Goal: Task Accomplishment & Management: Complete application form

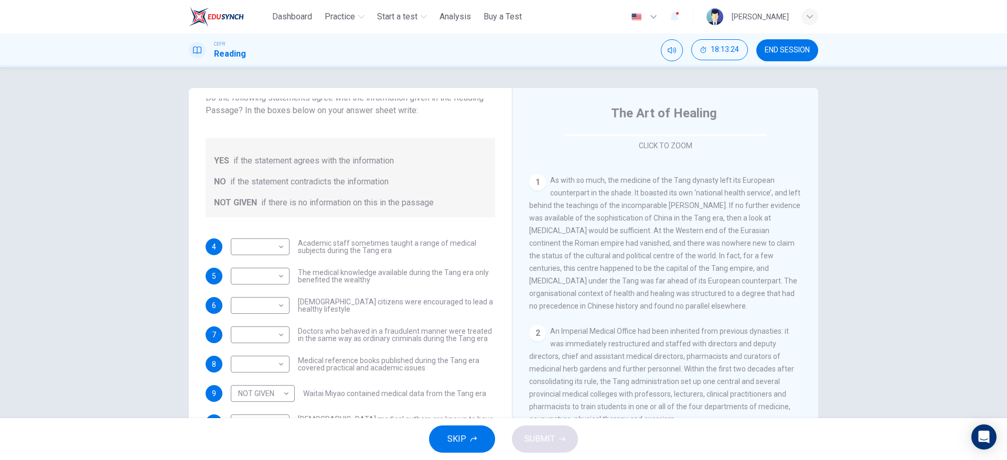
scroll to position [183, 0]
drag, startPoint x: 812, startPoint y: 218, endPoint x: 815, endPoint y: 229, distance: 12.1
click at [815, 229] on div "Questions 4 - 10 Do the following statements agree with the information given i…" at bounding box center [503, 270] width 663 height 364
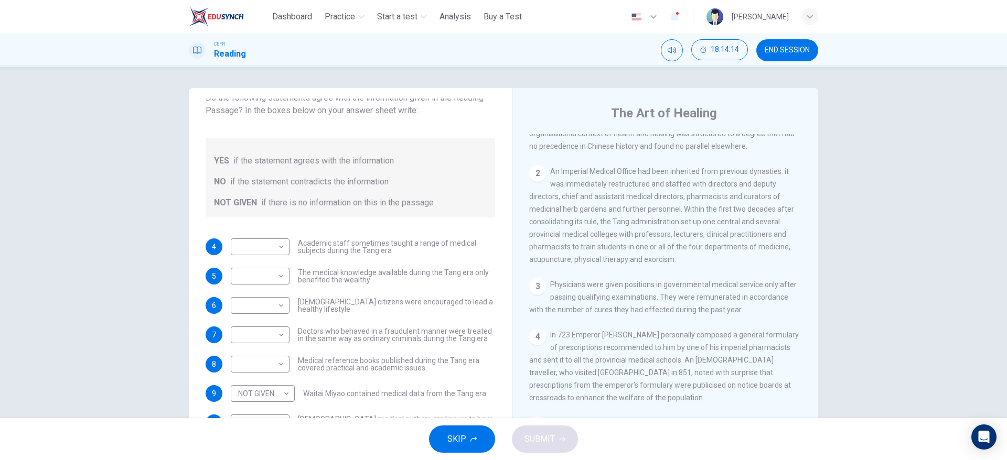
scroll to position [334, 0]
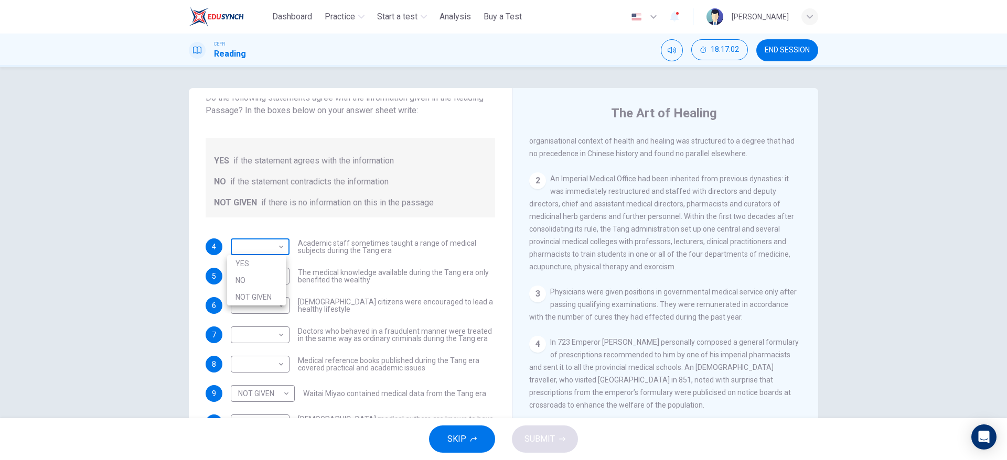
click at [275, 249] on body "This site uses cookies, as explained in our Privacy Policy . If you agree to th…" at bounding box center [503, 230] width 1007 height 460
click at [265, 283] on li "NO" at bounding box center [256, 280] width 59 height 17
type input "**"
click at [338, 286] on div "4 NO ** ​ Academic staff sometimes taught a range of medical subjects during th…" at bounding box center [350, 335] width 289 height 193
click at [436, 278] on span "The medical knowledge available during the Tang era only benefited the wealthy" at bounding box center [396, 276] width 197 height 15
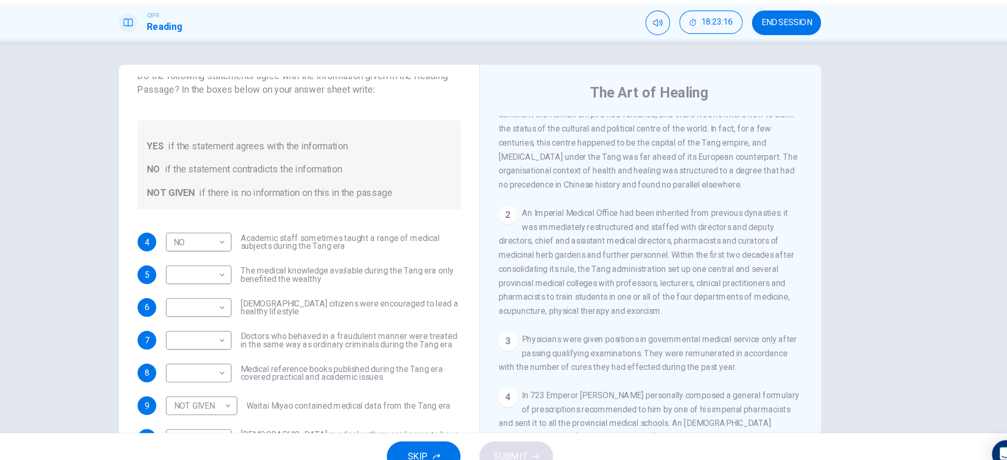
scroll to position [294, 0]
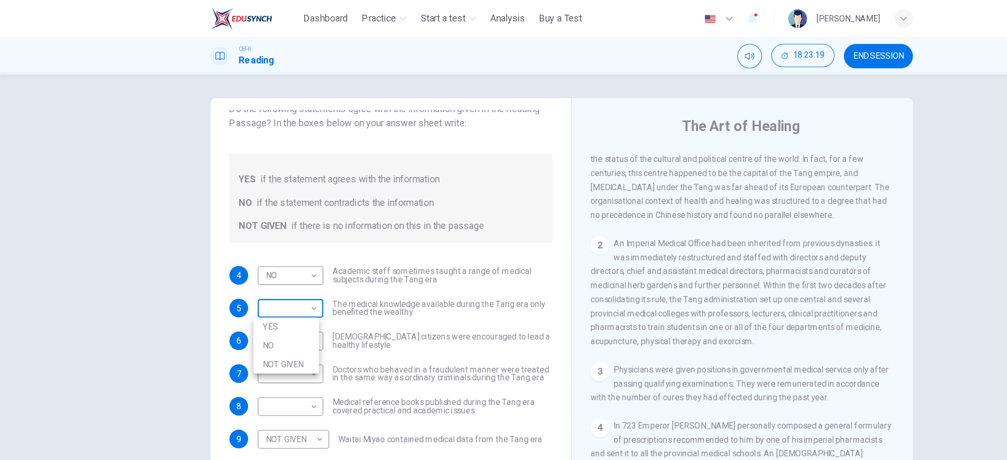
click at [190, 246] on body "This site uses cookies, as explained in our Privacy Policy . If you agree to th…" at bounding box center [503, 230] width 1007 height 460
click at [277, 324] on li "NOT GIVEN" at bounding box center [256, 326] width 59 height 17
type input "*********"
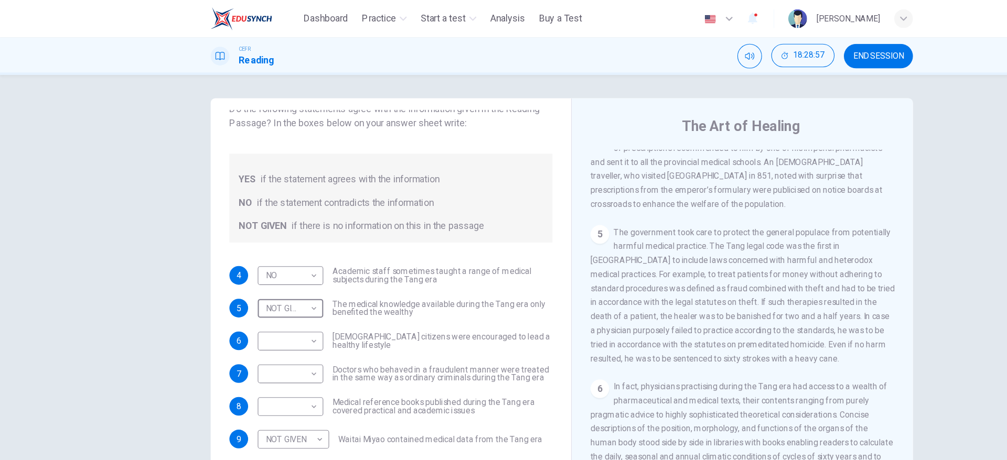
scroll to position [558, 0]
click at [272, 322] on body "This site uses cookies, as explained in our Privacy Policy . If you agree to th…" at bounding box center [503, 230] width 1007 height 460
click at [272, 313] on div at bounding box center [503, 230] width 1007 height 460
click at [272, 311] on body "This site uses cookies, as explained in our Privacy Policy . If you agree to th…" at bounding box center [503, 230] width 1007 height 460
click at [264, 346] on li "NO" at bounding box center [256, 339] width 59 height 17
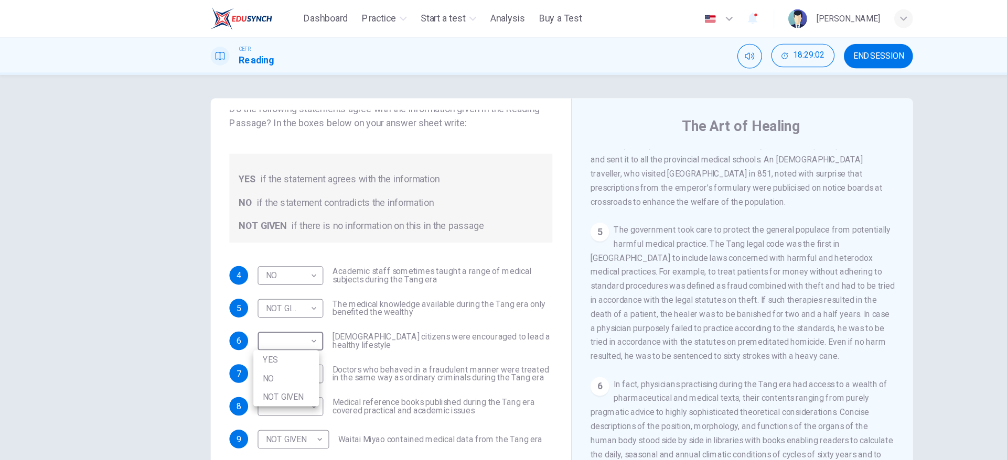
type input "**"
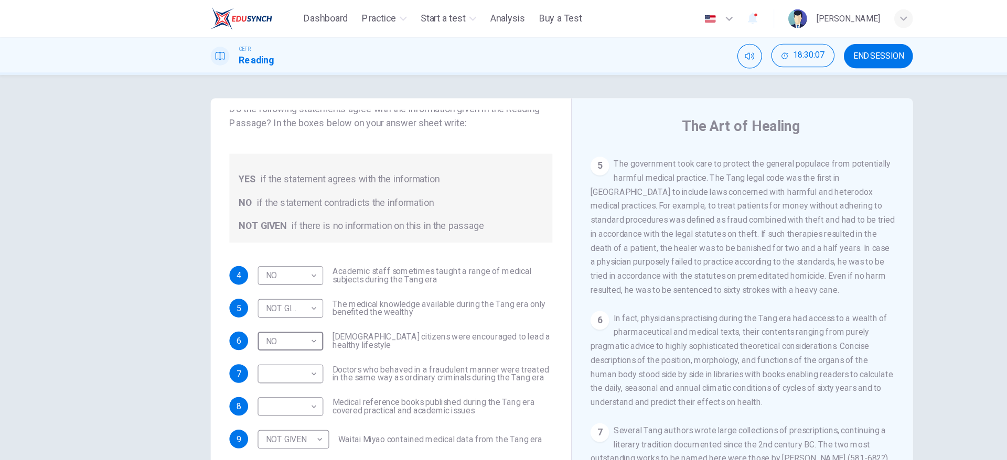
scroll to position [613, 0]
click at [271, 338] on body "This site uses cookies, as explained in our Privacy Policy . If you agree to th…" at bounding box center [503, 230] width 1007 height 460
click at [254, 356] on li "YES" at bounding box center [256, 351] width 59 height 17
type input "***"
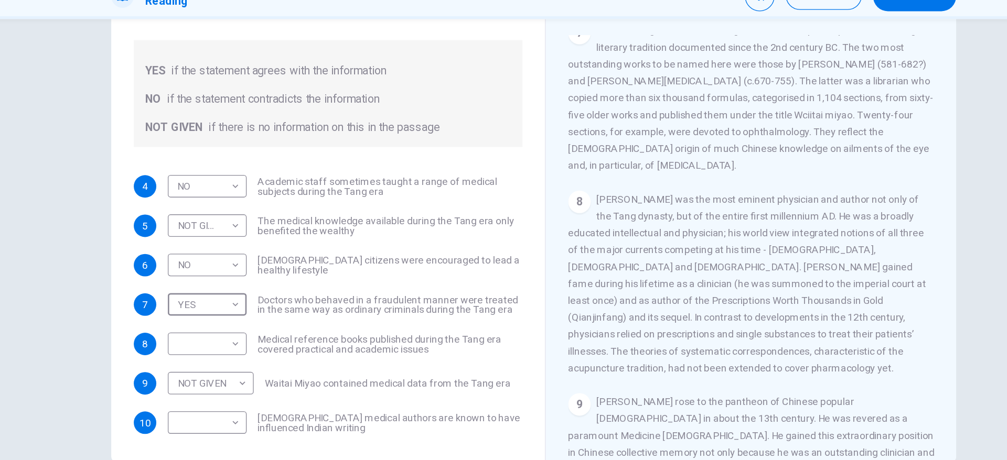
scroll to position [876, 0]
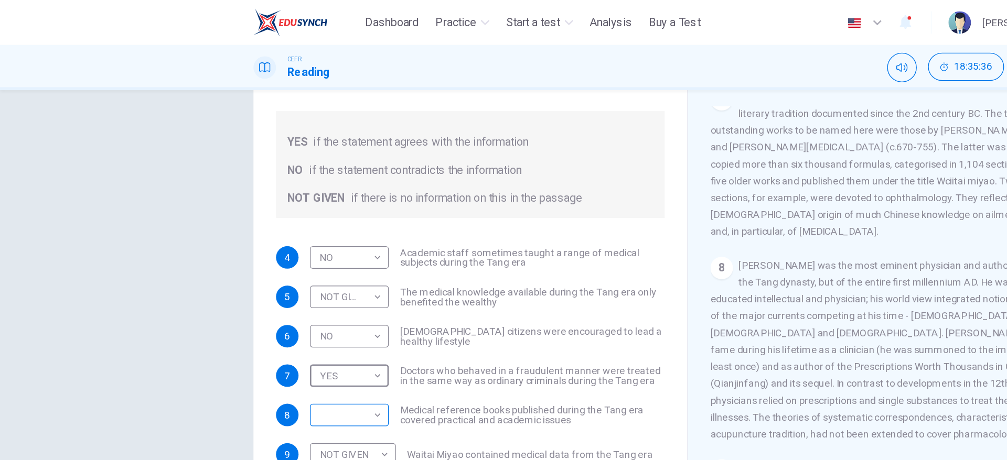
click at [160, 262] on body "This site uses cookies, as explained in our Privacy Policy . If you agree to th…" at bounding box center [503, 230] width 1007 height 460
click at [251, 322] on li "YES" at bounding box center [256, 326] width 59 height 17
type input "***"
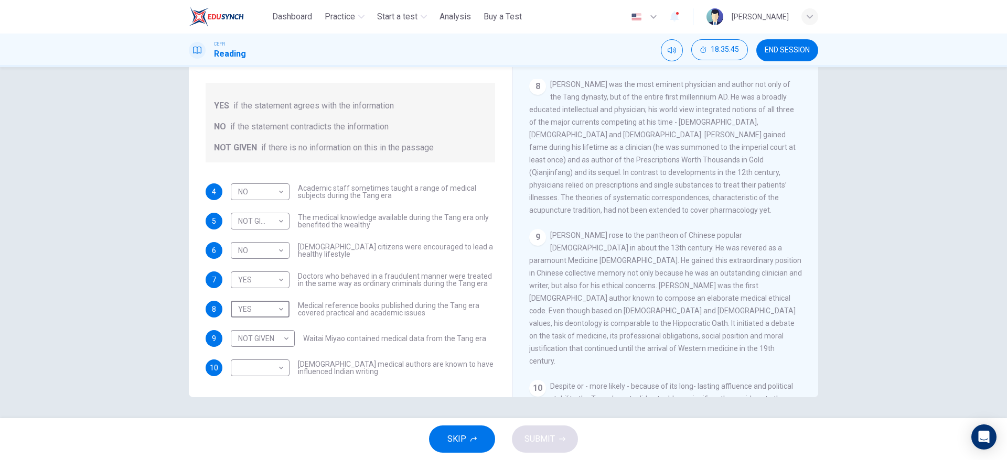
scroll to position [1077, 0]
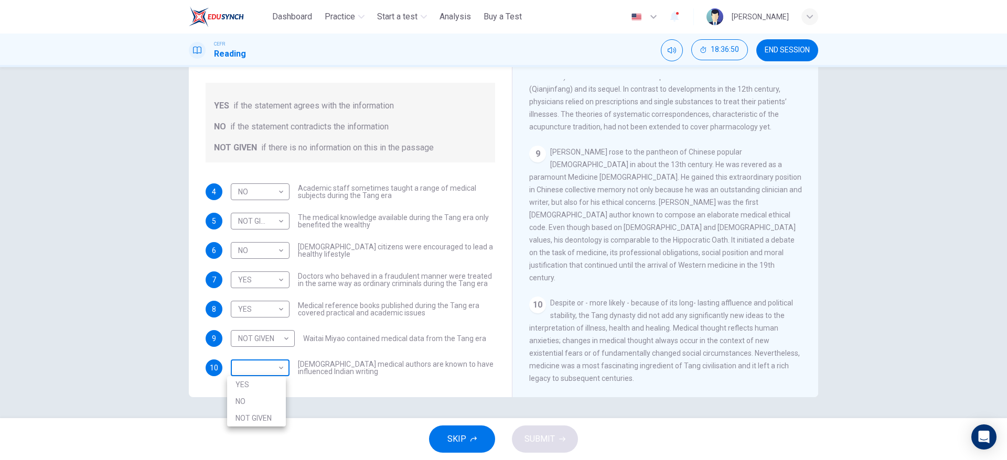
click at [241, 370] on body "This site uses cookies, as explained in our Privacy Policy . If you agree to th…" at bounding box center [503, 230] width 1007 height 460
click at [254, 411] on li "NOT GIVEN" at bounding box center [256, 418] width 59 height 17
type input "*********"
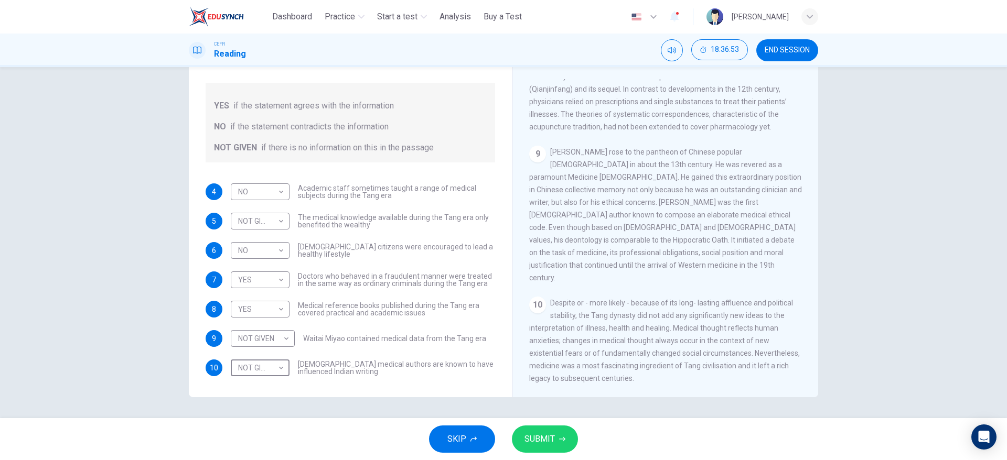
click at [534, 437] on span "SUBMIT" at bounding box center [539, 439] width 30 height 15
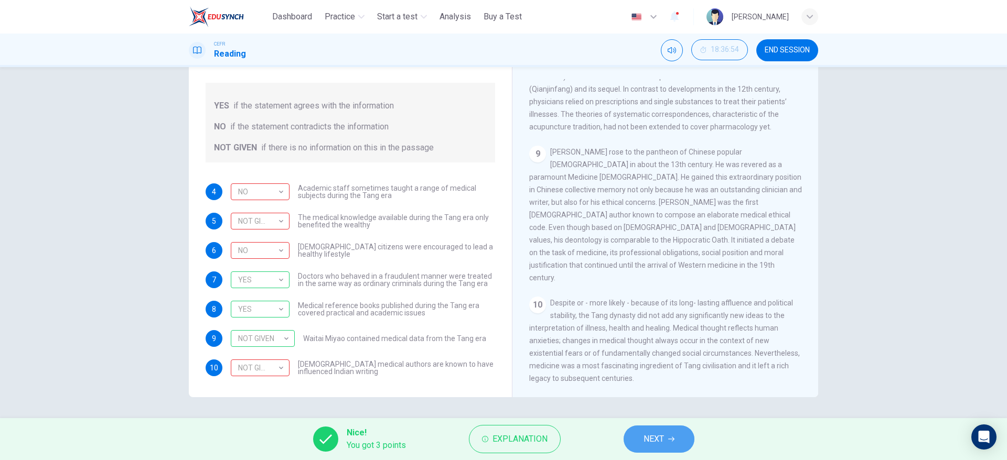
click at [653, 433] on span "NEXT" at bounding box center [653, 439] width 20 height 15
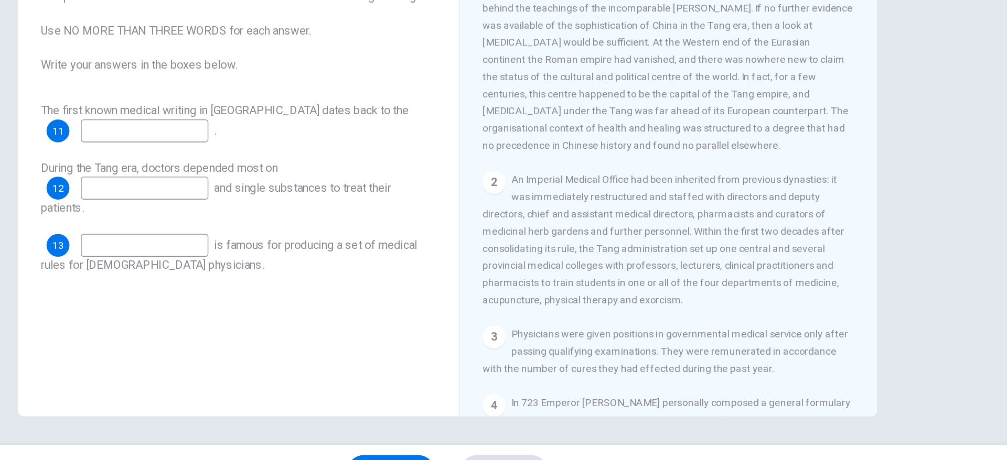
scroll to position [239, 0]
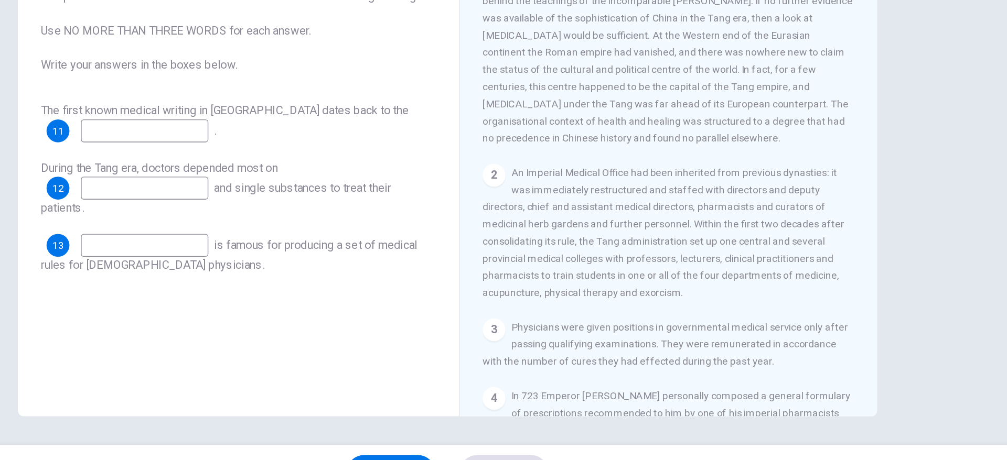
click at [815, 186] on div "Questions 11 - 13 Complete the sentences below with words taken from the Readin…" at bounding box center [503, 215] width 663 height 364
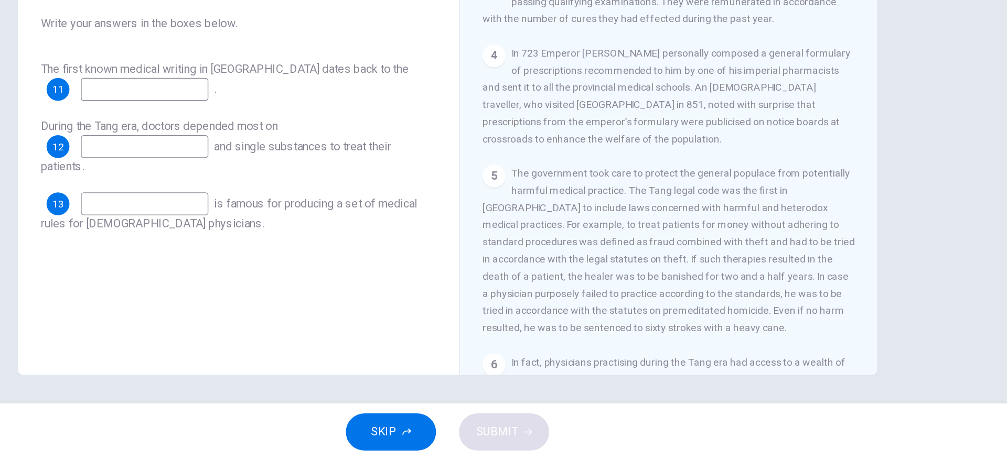
scroll to position [463, 0]
click at [837, 207] on div "Questions 11 - 13 Complete the sentences below with words taken from the Readin…" at bounding box center [503, 242] width 1007 height 351
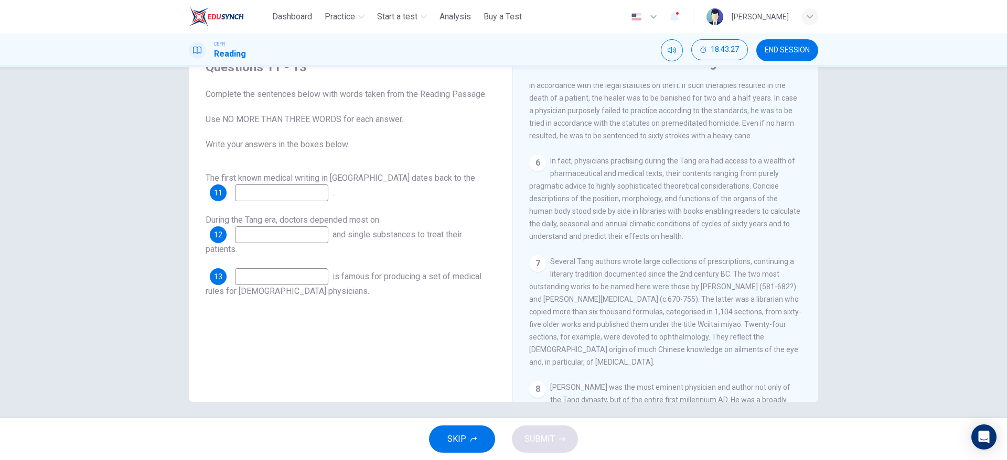
scroll to position [688, 0]
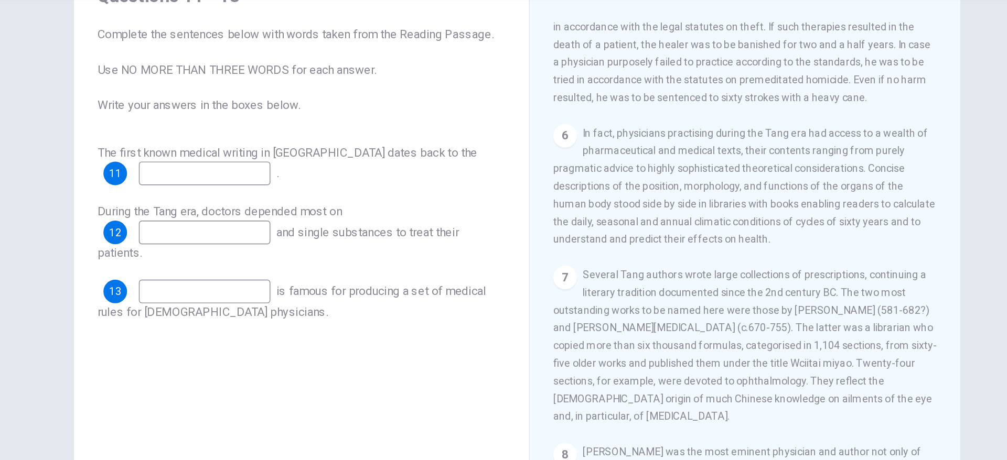
click at [326, 196] on input at bounding box center [281, 193] width 93 height 17
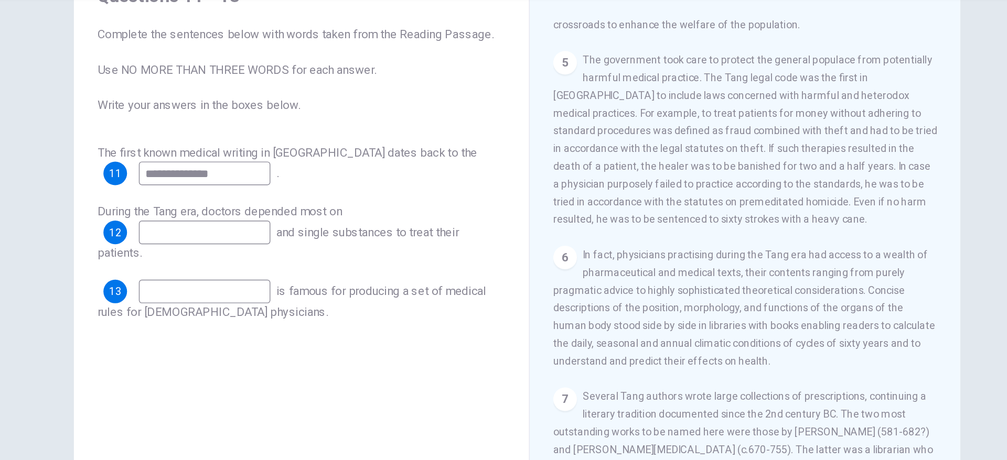
scroll to position [555, 0]
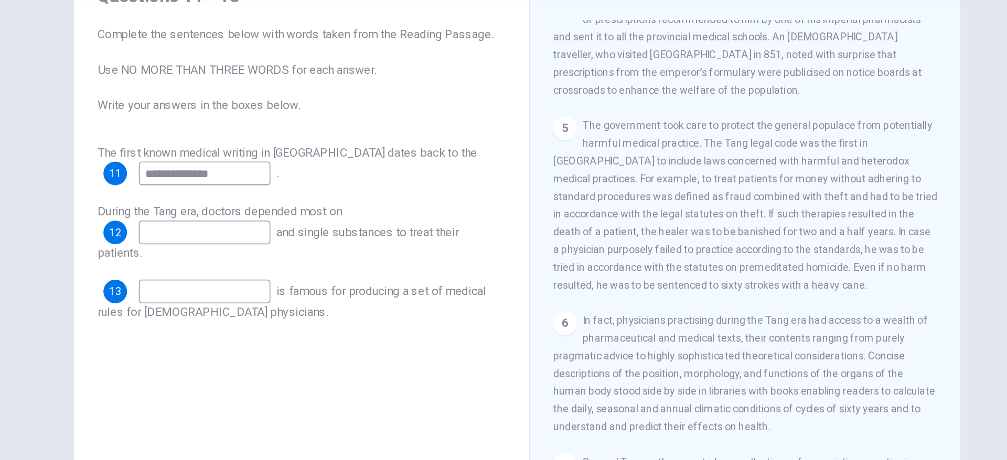
type input "**********"
drag, startPoint x: 798, startPoint y: 254, endPoint x: 798, endPoint y: 238, distance: 16.3
click at [798, 238] on div "CLICK TO ZOOM Click to Zoom 1 As with so much, the medicine of the Tang dynasty…" at bounding box center [672, 243] width 286 height 318
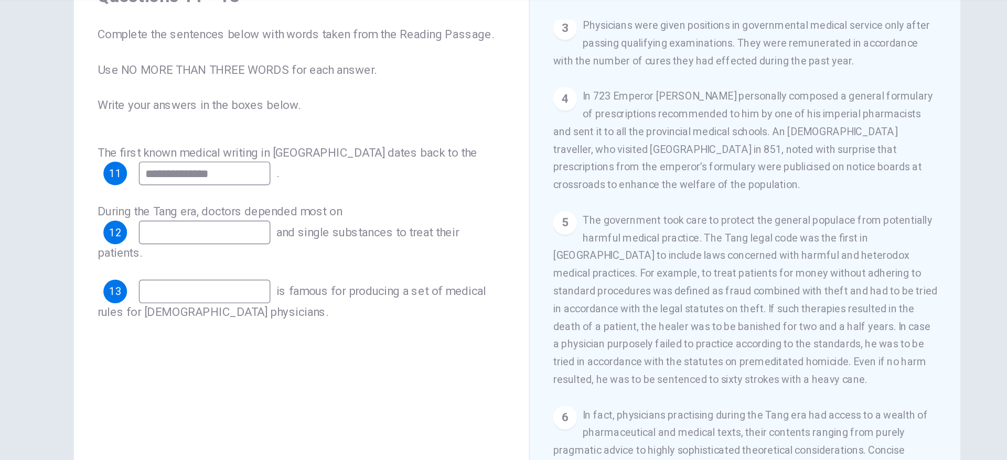
scroll to position [495, 0]
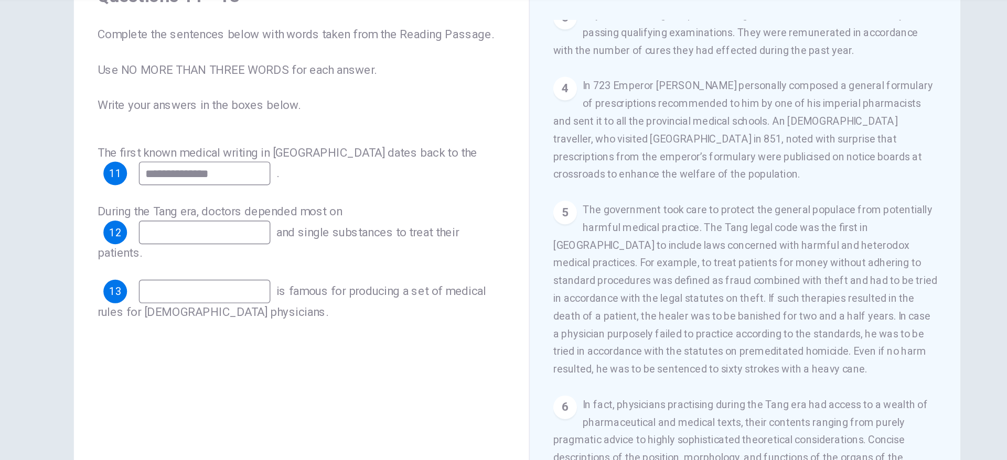
click at [824, 251] on div "**********" at bounding box center [503, 220] width 663 height 364
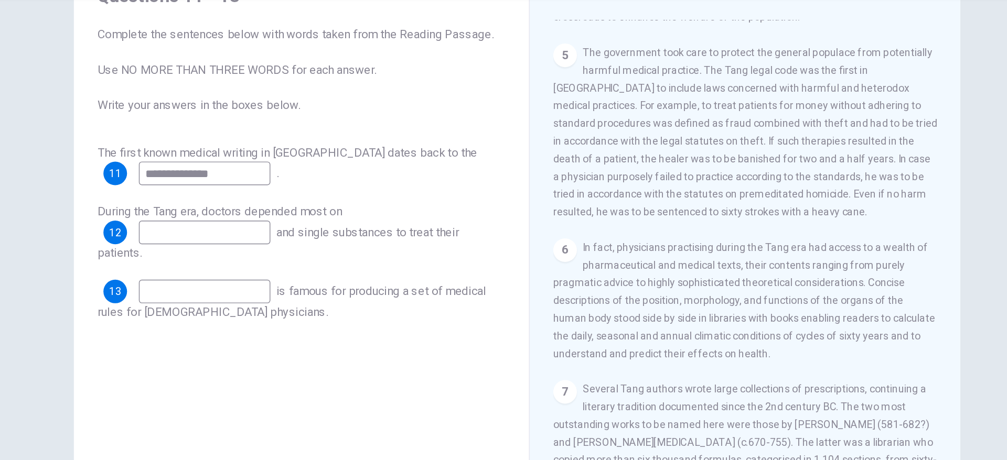
scroll to position [608, 0]
click at [812, 269] on div "The Art of Healing CLICK TO ZOOM Click to Zoom 1 As with so much, the medicine …" at bounding box center [665, 228] width 306 height 381
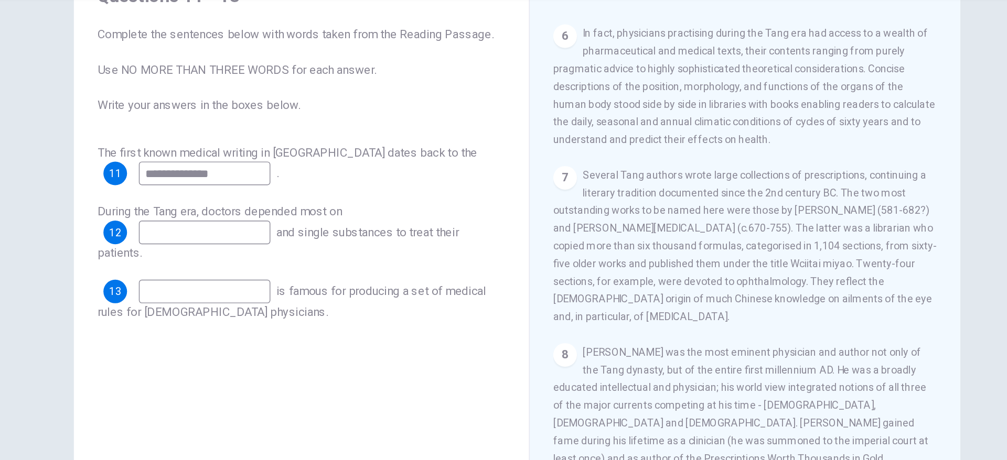
scroll to position [756, 0]
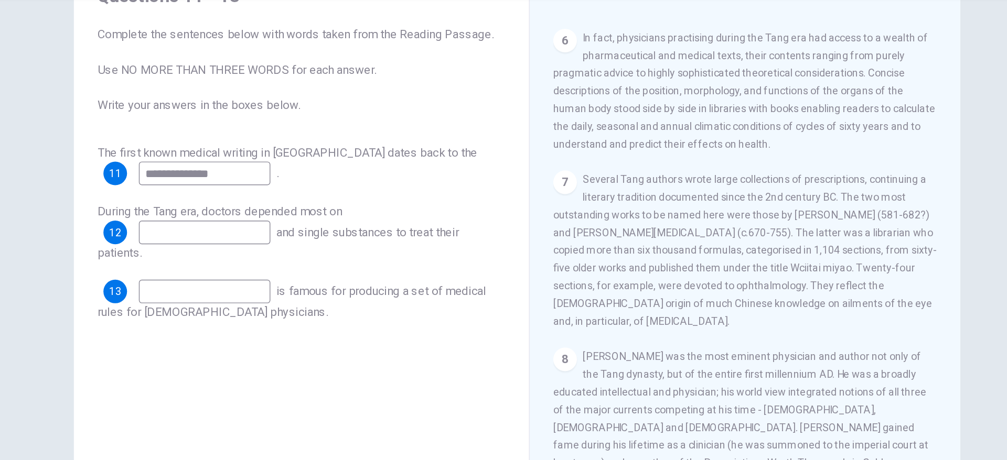
click at [272, 277] on input at bounding box center [281, 276] width 93 height 17
click at [308, 229] on input at bounding box center [281, 235] width 93 height 17
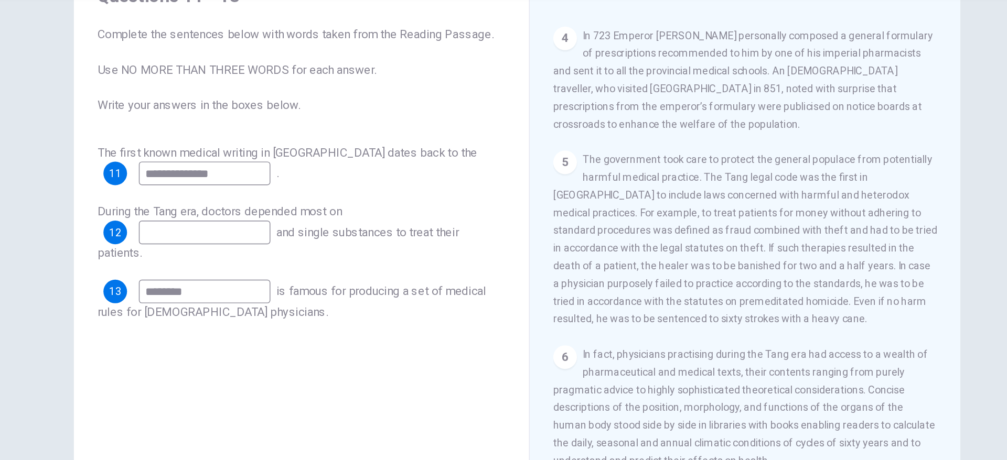
scroll to position [520, 0]
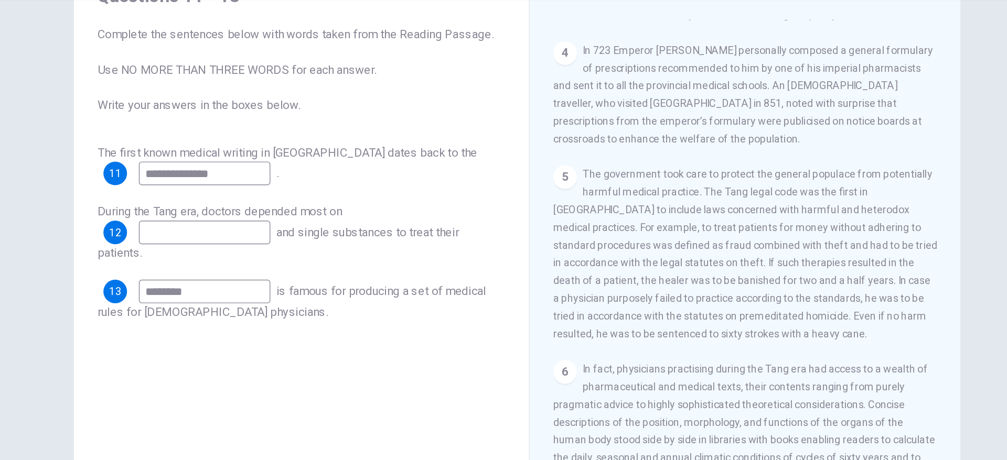
click at [327, 272] on input "********" at bounding box center [281, 276] width 93 height 17
type input "*"
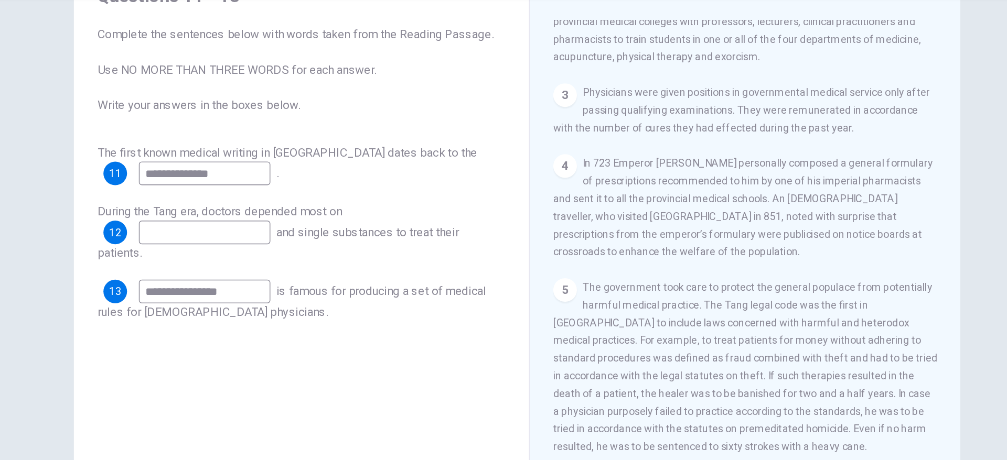
scroll to position [438, 0]
type input "**********"
click at [274, 234] on input at bounding box center [281, 235] width 93 height 17
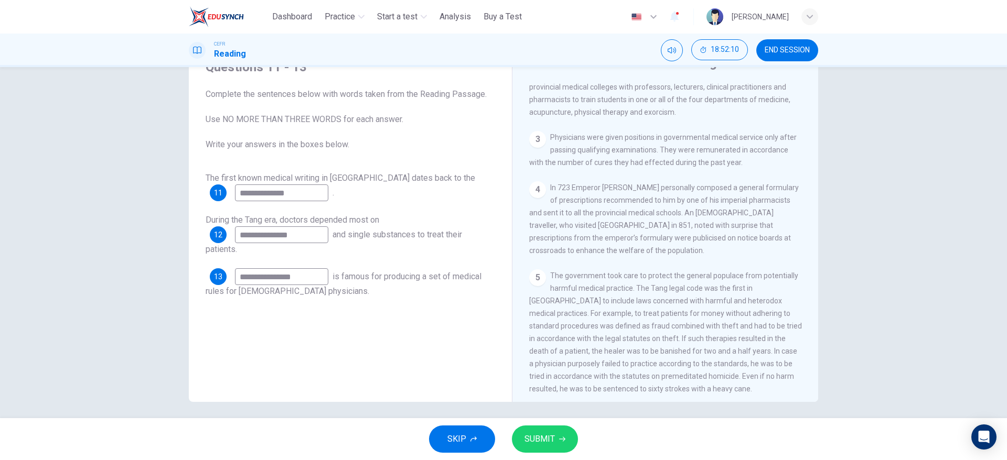
type input "**********"
click at [555, 441] on button "SUBMIT" at bounding box center [545, 439] width 66 height 27
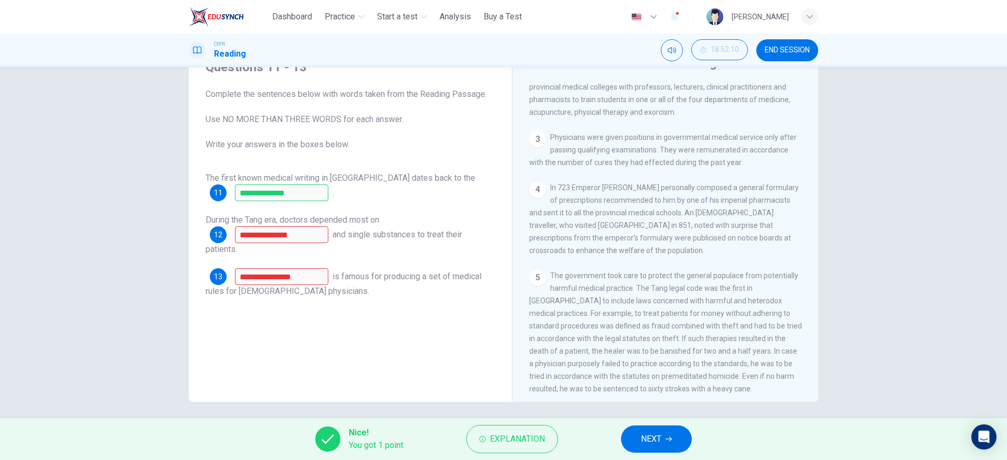
click at [675, 431] on button "NEXT" at bounding box center [656, 439] width 71 height 27
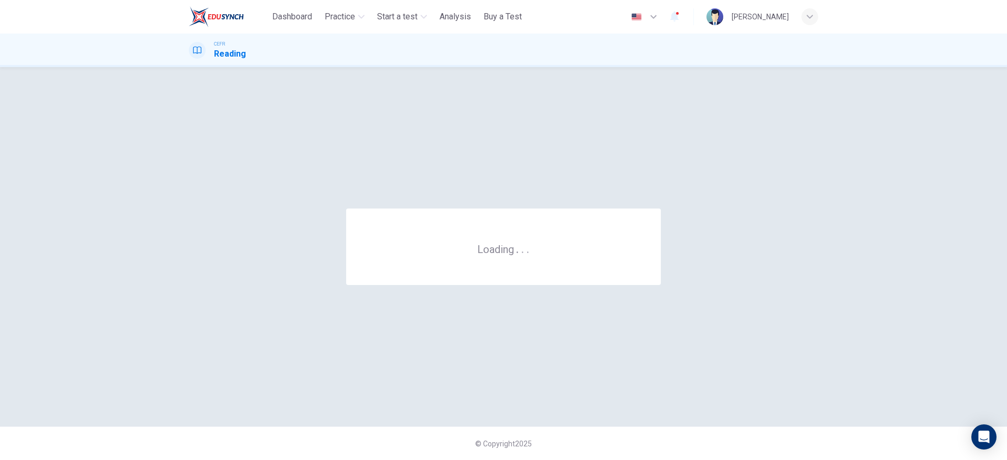
scroll to position [0, 0]
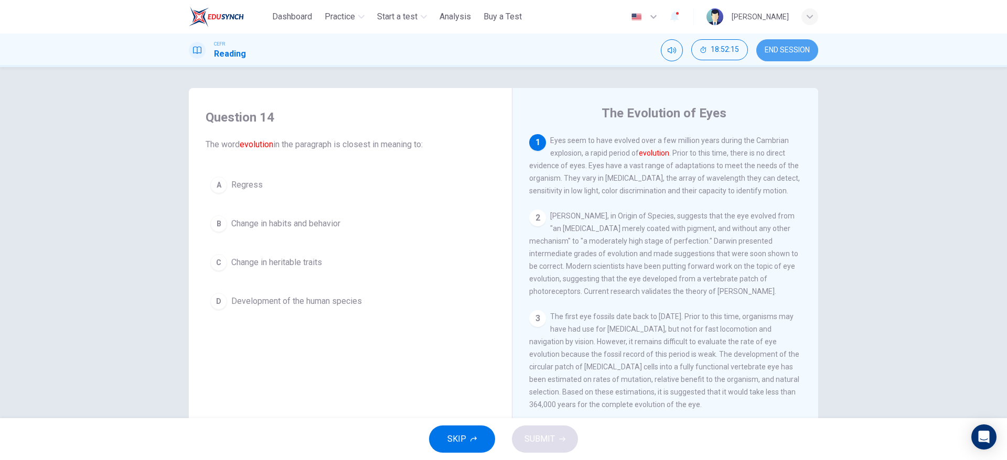
click at [796, 48] on span "END SESSION" at bounding box center [787, 50] width 45 height 8
